Goal: Check status

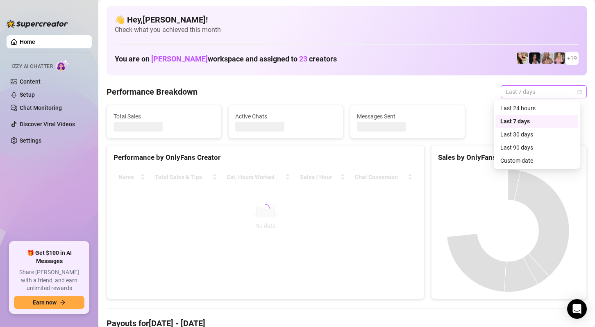
click at [530, 93] on span "Last 7 days" at bounding box center [544, 92] width 76 height 12
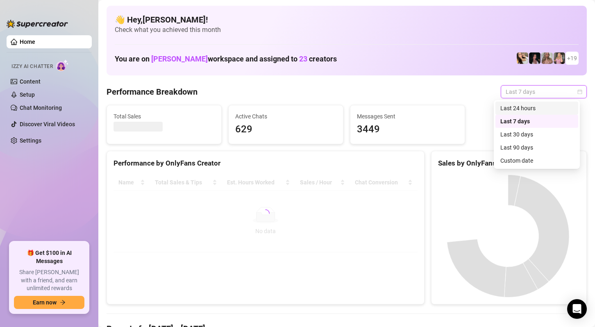
click at [531, 110] on div "Last 24 hours" at bounding box center [536, 108] width 73 height 9
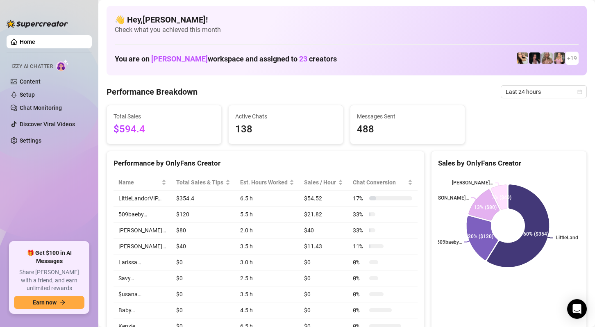
click at [22, 202] on ul "Home Izzy AI Chatter Content Setup Chat Monitoring Discover Viral Videos Settin…" at bounding box center [49, 135] width 85 height 207
click at [531, 92] on span "Last 24 hours" at bounding box center [544, 92] width 76 height 12
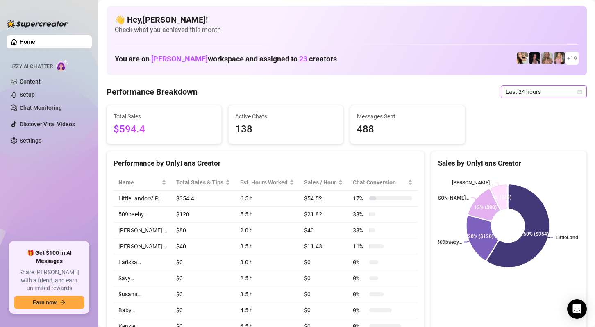
click at [531, 89] on span "Last 24 hours" at bounding box center [544, 92] width 76 height 12
click at [551, 95] on span "Last 24 hours" at bounding box center [544, 92] width 76 height 12
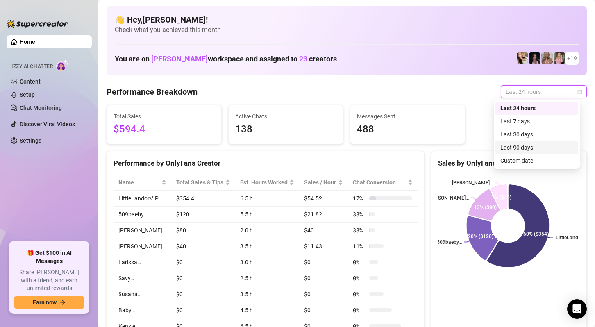
click at [530, 158] on div "Custom date" at bounding box center [536, 160] width 73 height 9
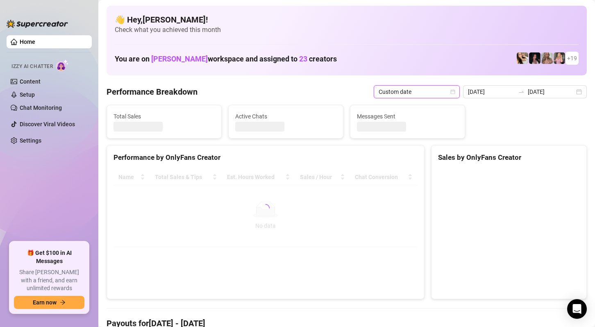
type input "[DATE]"
click at [294, 100] on div "26" at bounding box center [294, 100] width 0 height 0
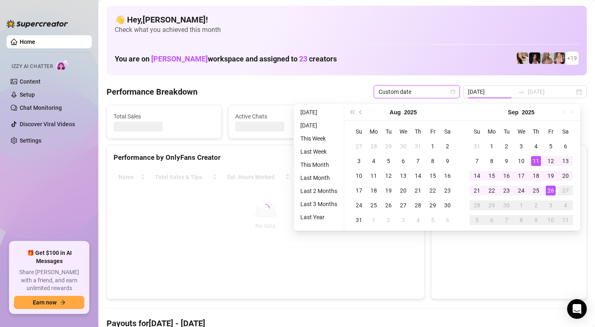
click at [549, 188] on div "26" at bounding box center [551, 191] width 10 height 10
type input "[DATE]"
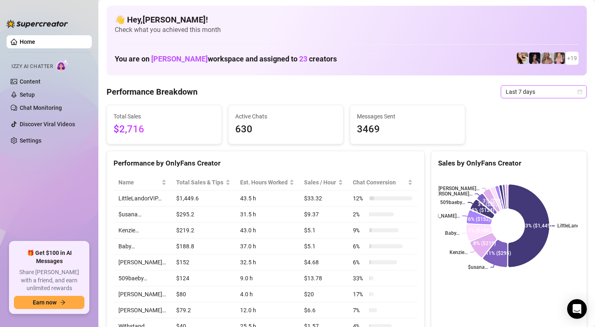
click at [569, 90] on span "Last 7 days" at bounding box center [544, 92] width 76 height 12
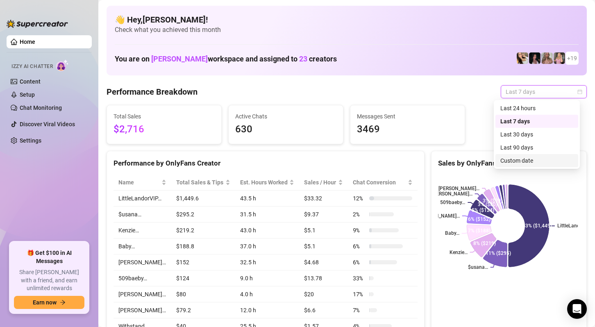
click at [534, 161] on div "Custom date" at bounding box center [536, 160] width 73 height 9
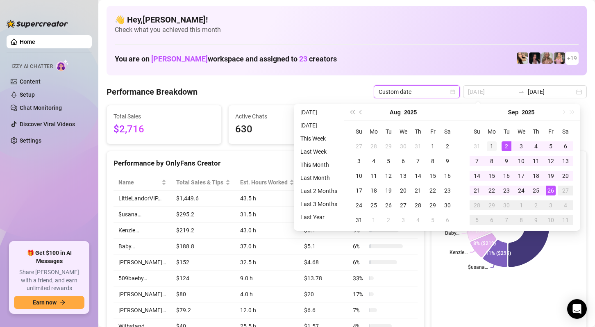
type input "[DATE]"
click at [494, 148] on div "1" at bounding box center [492, 146] width 10 height 10
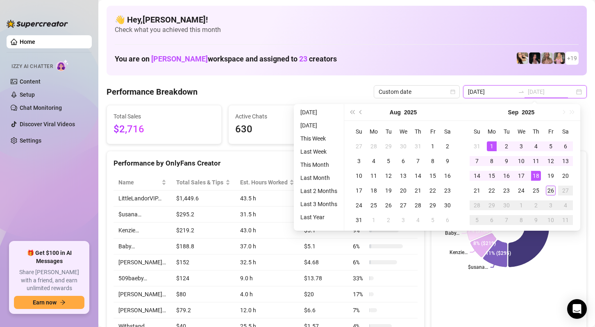
type input "[DATE]"
click at [552, 193] on div "26" at bounding box center [551, 191] width 10 height 10
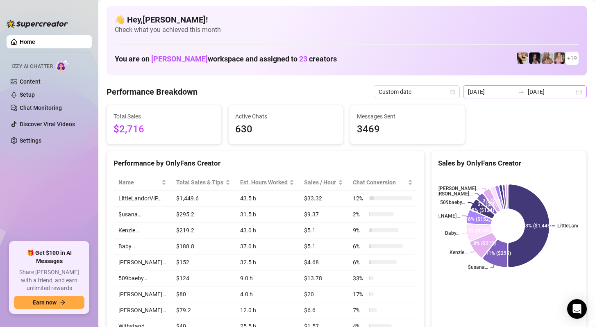
click at [565, 85] on div "2025-09-19 2025-09-26" at bounding box center [525, 91] width 124 height 13
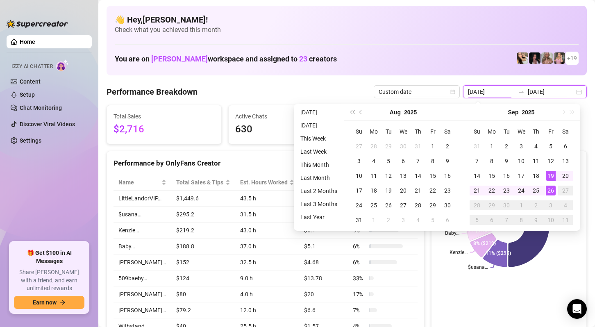
click at [575, 90] on div "2025-09-19 2025-09-26" at bounding box center [525, 91] width 124 height 13
type input "2025-09-01"
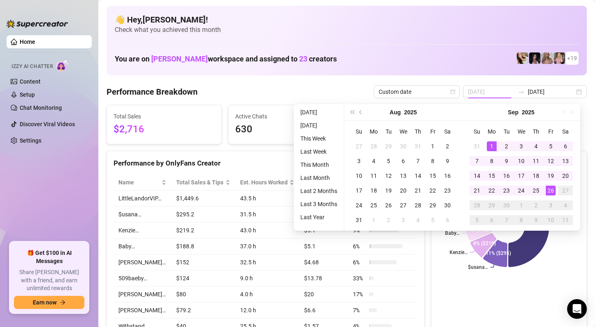
click at [494, 144] on div "1" at bounding box center [492, 146] width 10 height 10
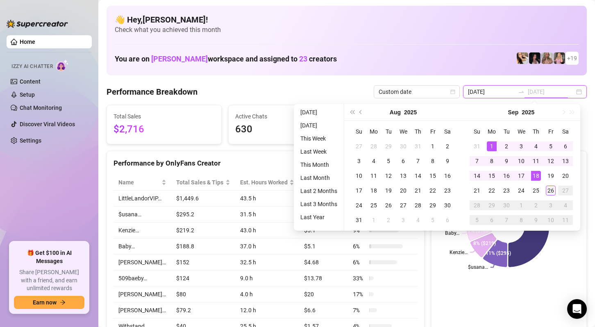
type input "[DATE]"
click at [549, 190] on div "26" at bounding box center [551, 191] width 10 height 10
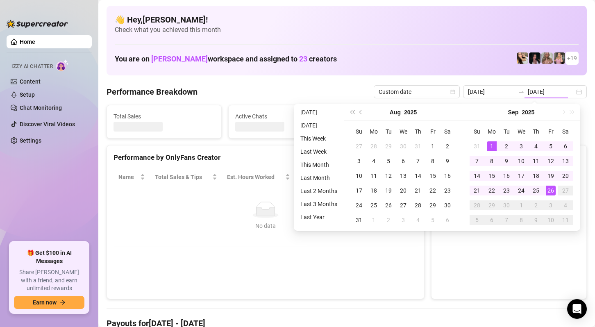
type input "2025-09-01"
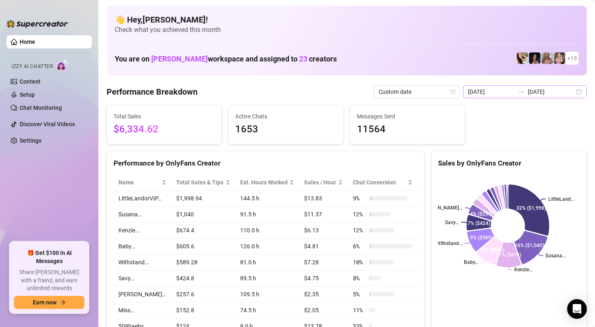
click at [572, 92] on div "2025-09-01 2025-09-26" at bounding box center [525, 91] width 124 height 13
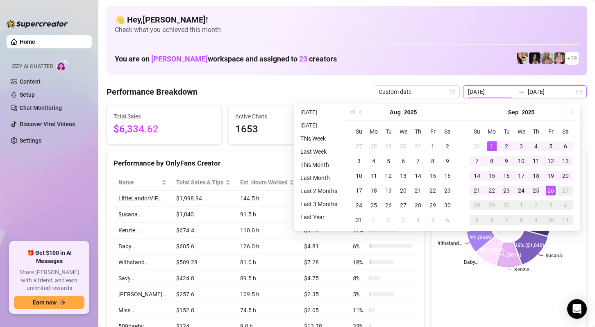
type input "[DATE]"
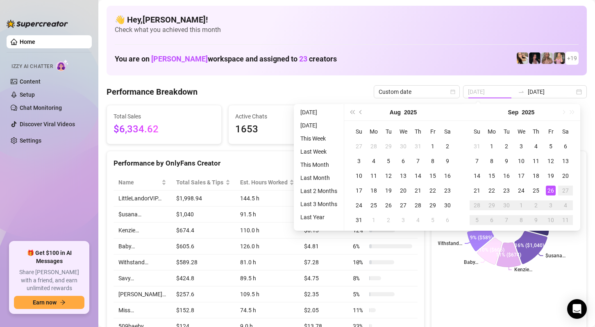
click at [552, 192] on div "26" at bounding box center [551, 191] width 10 height 10
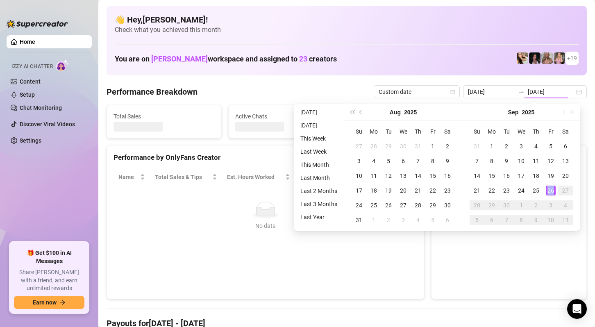
type input "[DATE]"
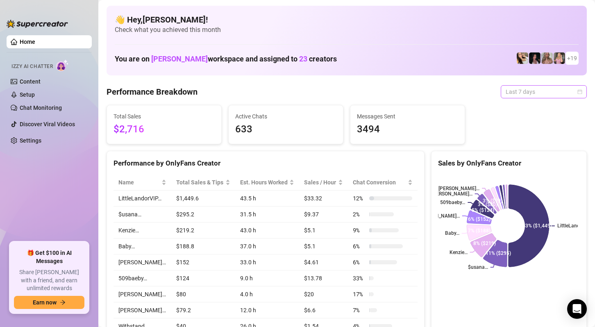
click at [560, 96] on span "Last 7 days" at bounding box center [544, 92] width 76 height 12
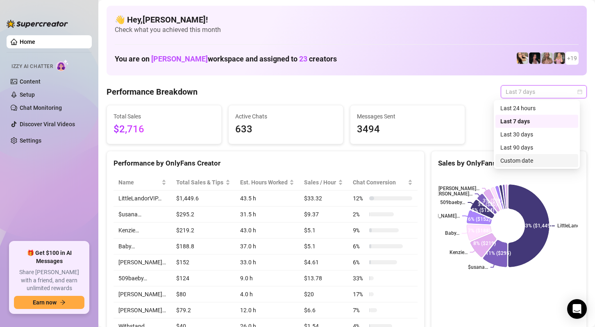
click at [531, 159] on div "Custom date" at bounding box center [536, 160] width 73 height 9
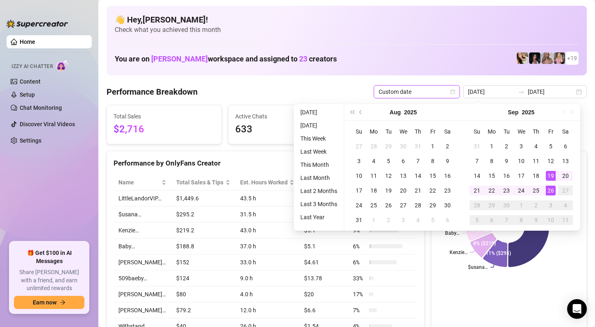
type input "[DATE]"
click at [549, 192] on div "26" at bounding box center [551, 191] width 10 height 10
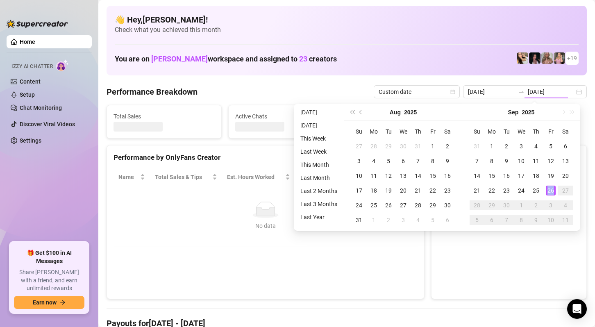
type input "[DATE]"
